Goal: Go to known website: Access a specific website the user already knows

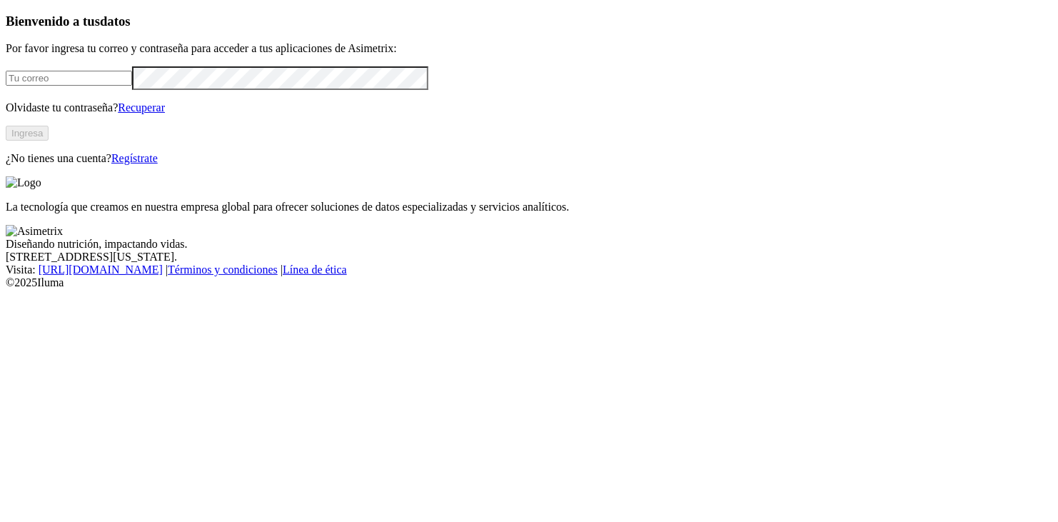
click at [125, 86] on input "email" at bounding box center [69, 78] width 126 height 15
type input "[EMAIL_ADDRESS][DOMAIN_NAME]"
click at [49, 141] on button "Ingresa" at bounding box center [27, 133] width 43 height 15
